Goal: Find specific page/section: Find specific page/section

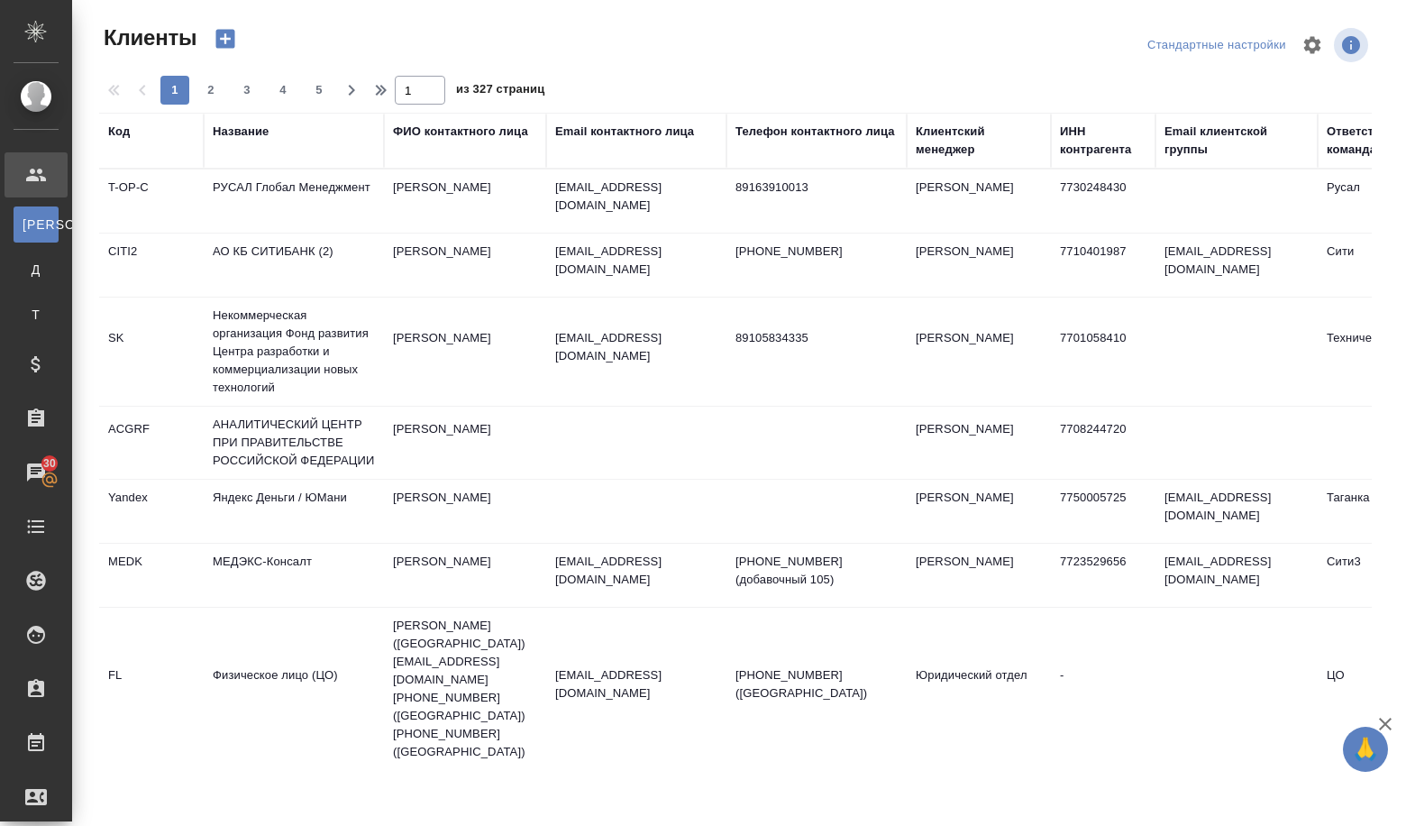
select select "RU"
click at [249, 122] on th "Название" at bounding box center [294, 141] width 180 height 56
click at [249, 138] on div "Название" at bounding box center [241, 132] width 56 height 18
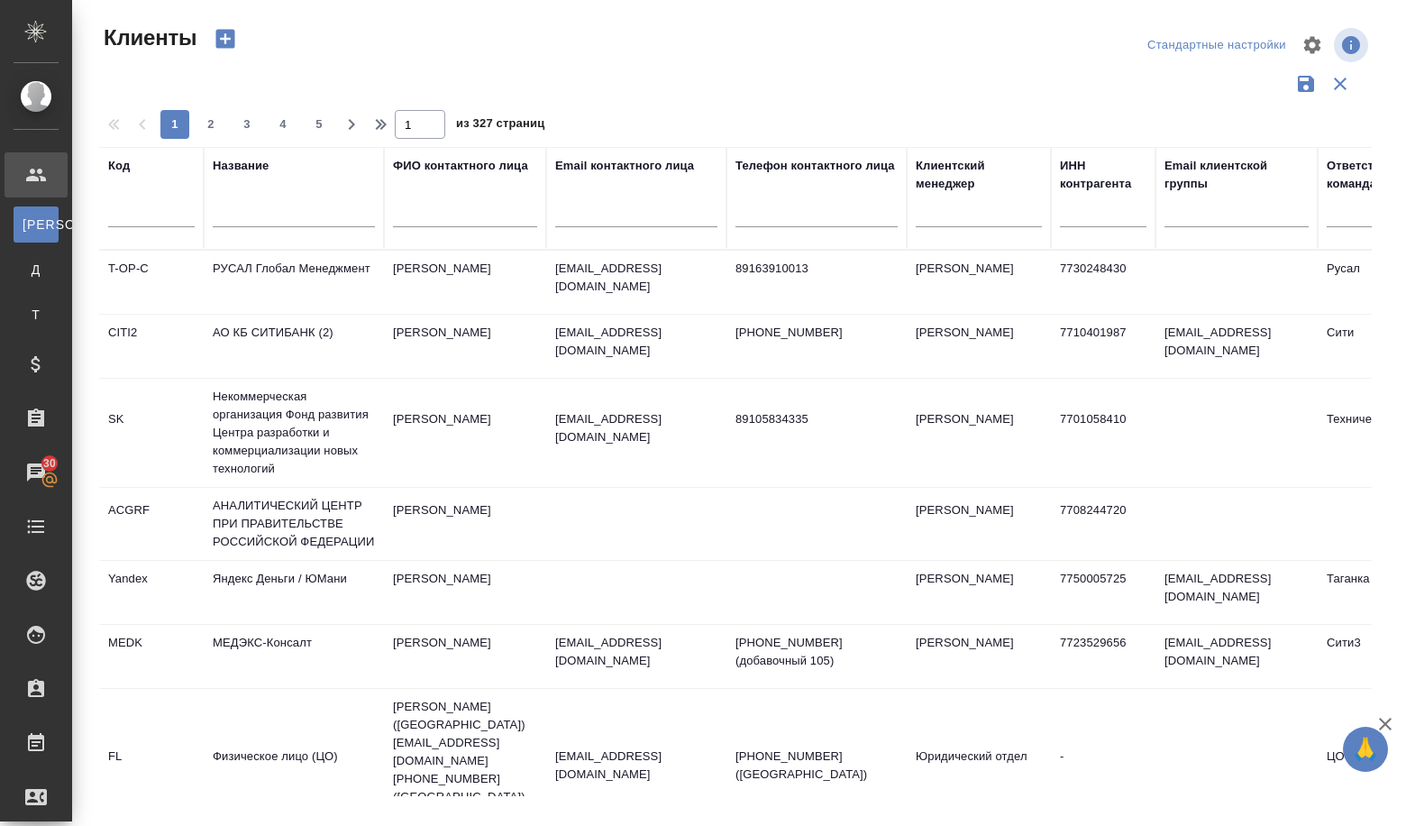
click at [268, 172] on div "Название" at bounding box center [241, 166] width 56 height 18
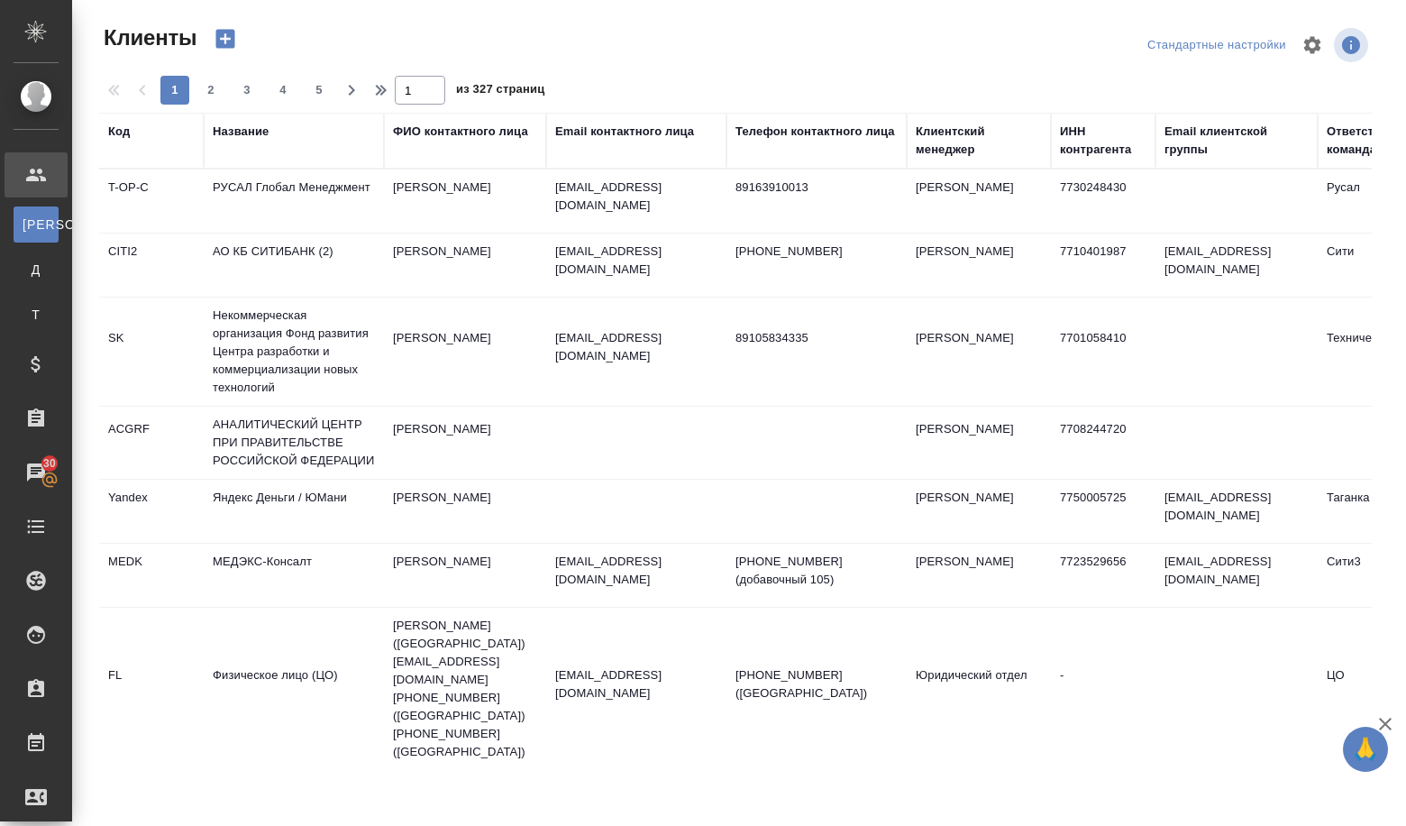
click at [251, 159] on th "Название" at bounding box center [294, 141] width 180 height 56
click at [242, 135] on div "Название" at bounding box center [241, 132] width 56 height 18
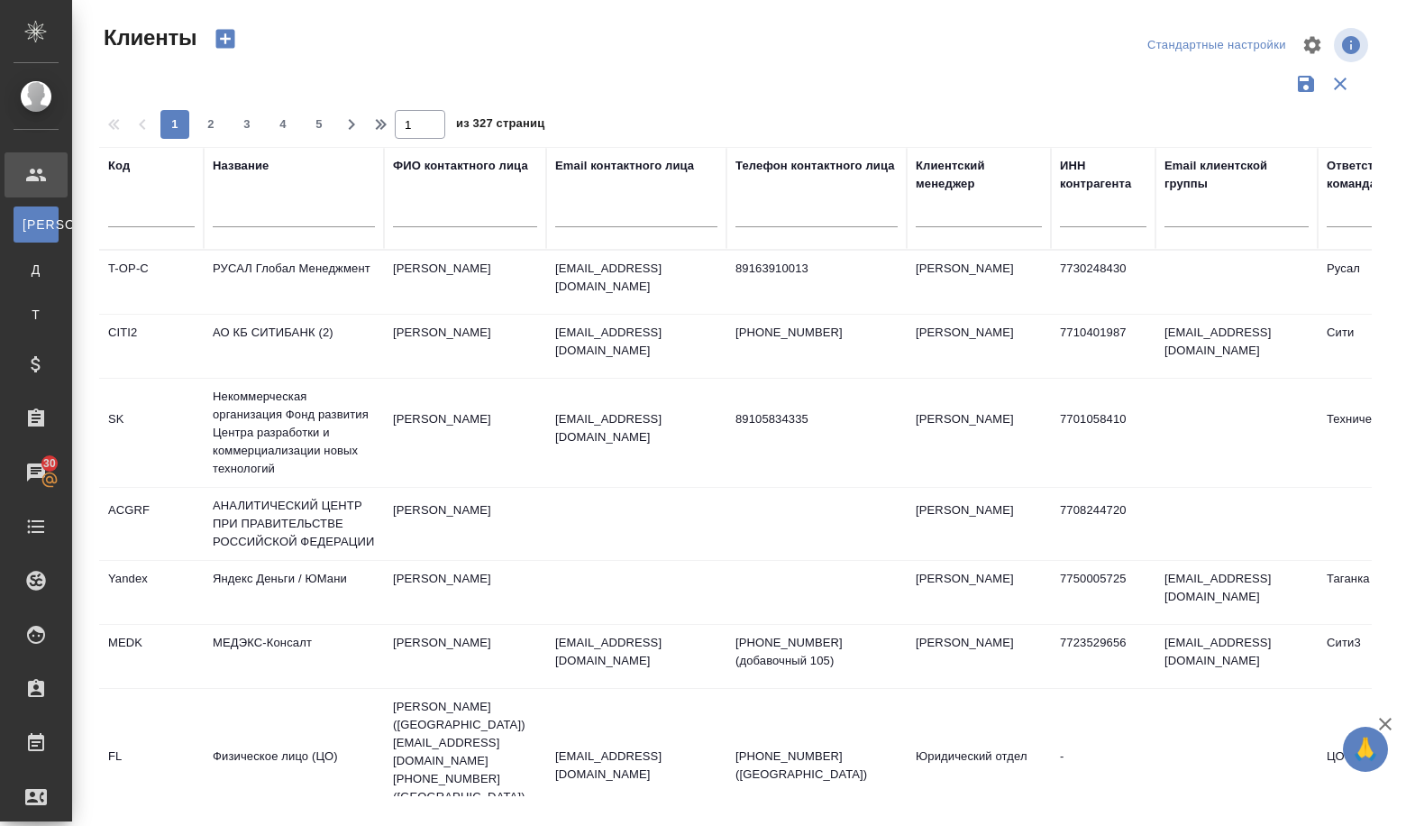
click at [231, 219] on input "text" at bounding box center [294, 216] width 162 height 23
paste input "ООО "КЕХ еКоммерц""
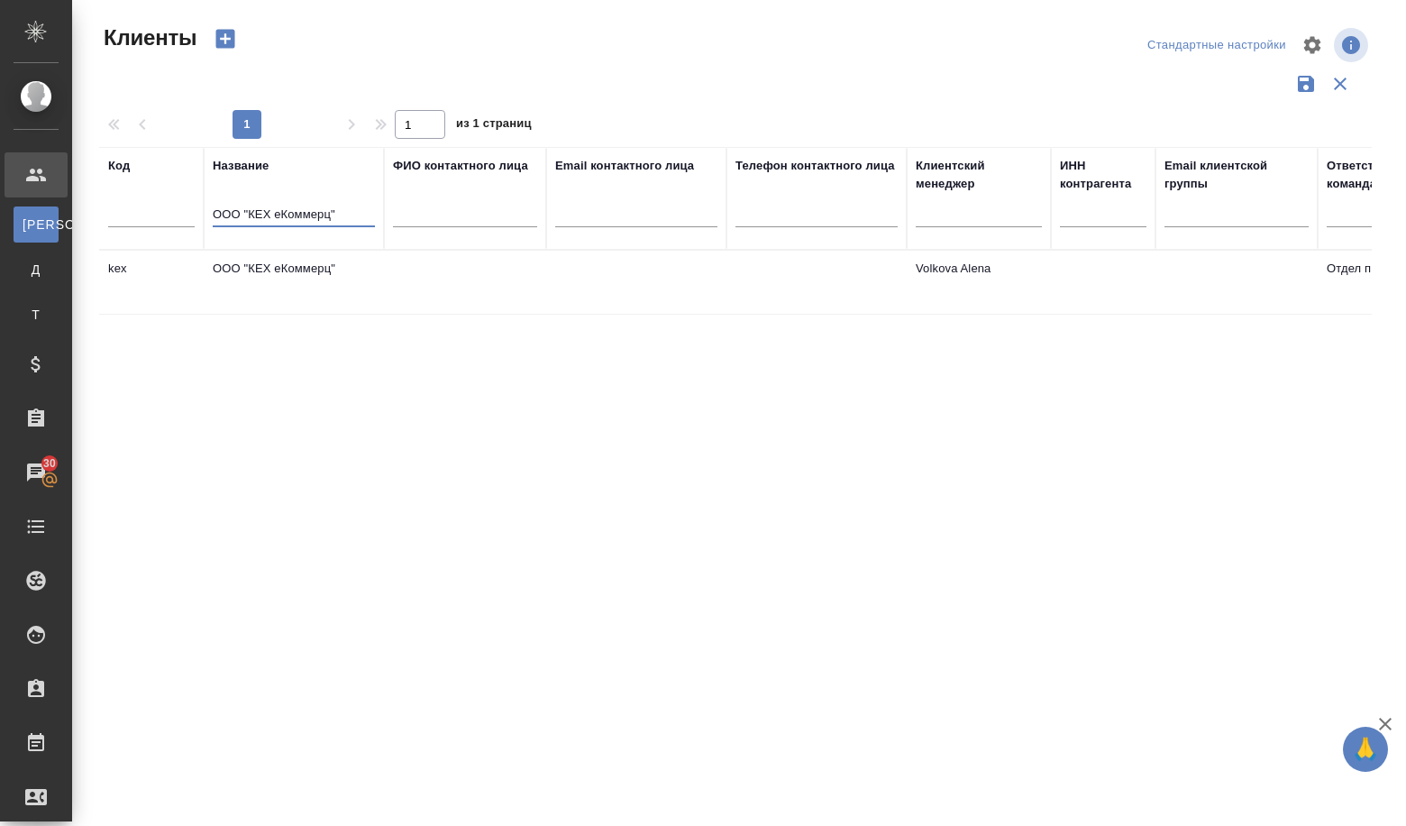
type input "ООО "КЕХ еКоммерц""
click at [315, 266] on td "ООО "КЕХ еКоммерц"" at bounding box center [294, 282] width 180 height 63
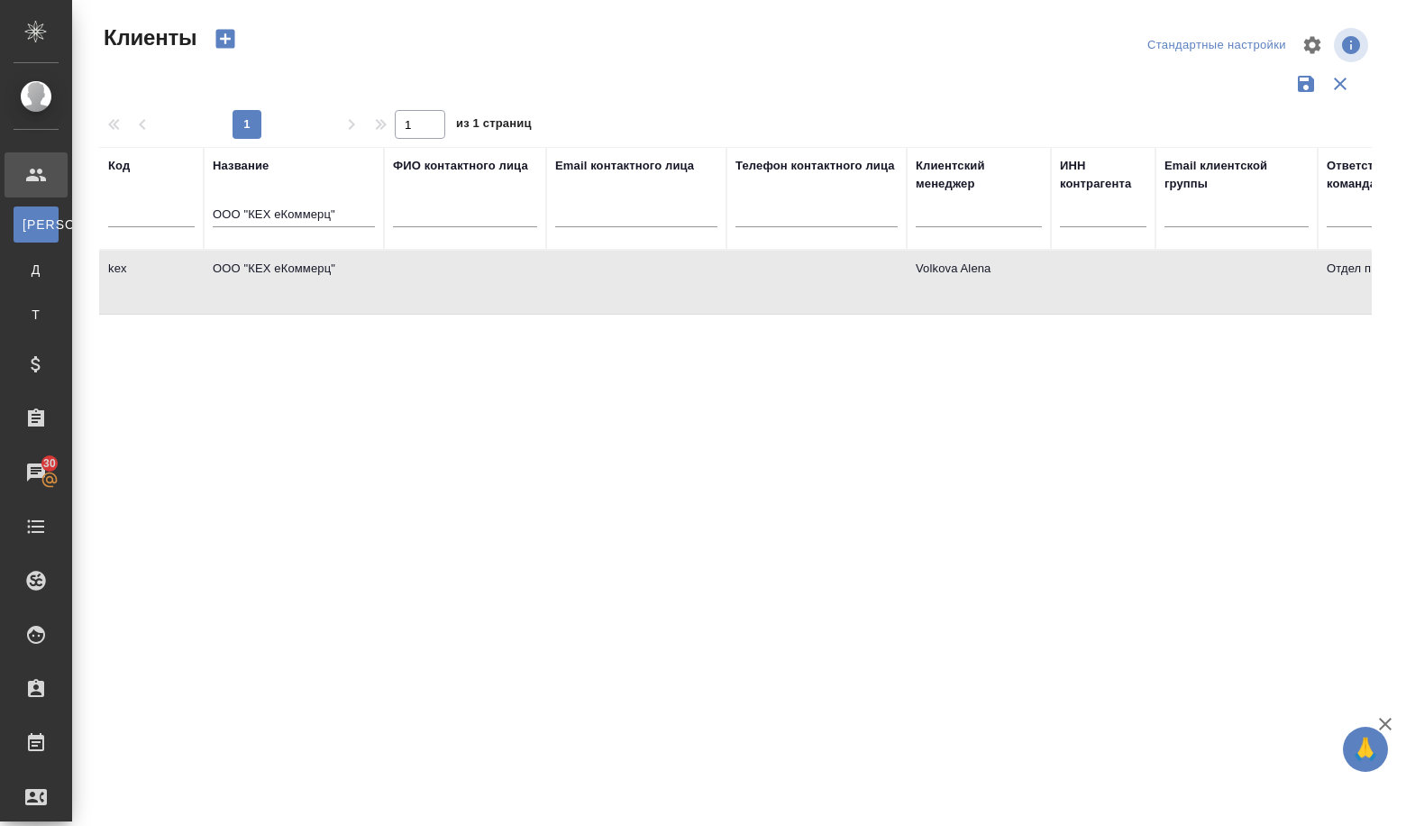
click at [315, 266] on td "ООО "КЕХ еКоммерц"" at bounding box center [294, 282] width 180 height 63
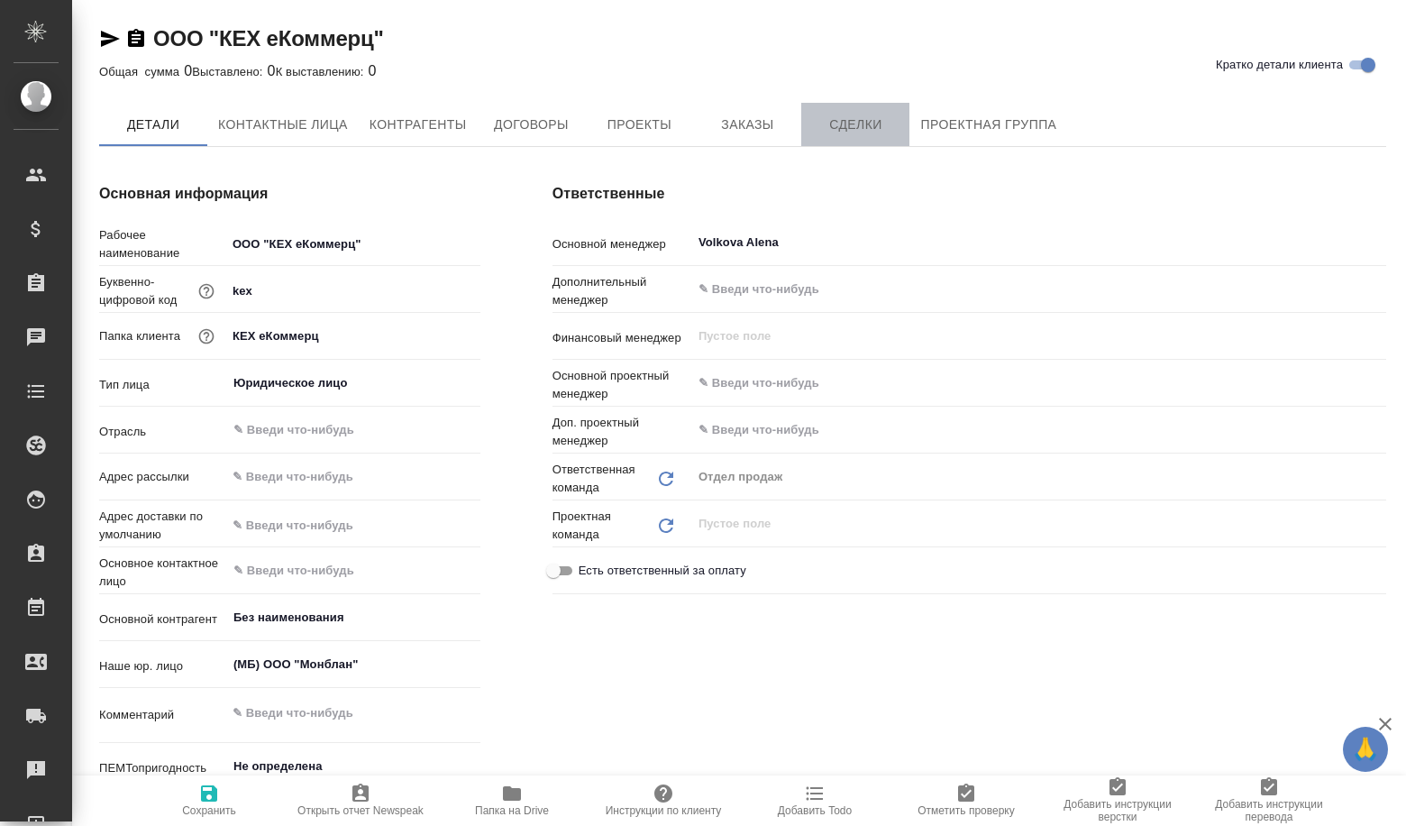
click at [849, 124] on span "Сделки" at bounding box center [855, 125] width 87 height 23
